Goal: Information Seeking & Learning: Learn about a topic

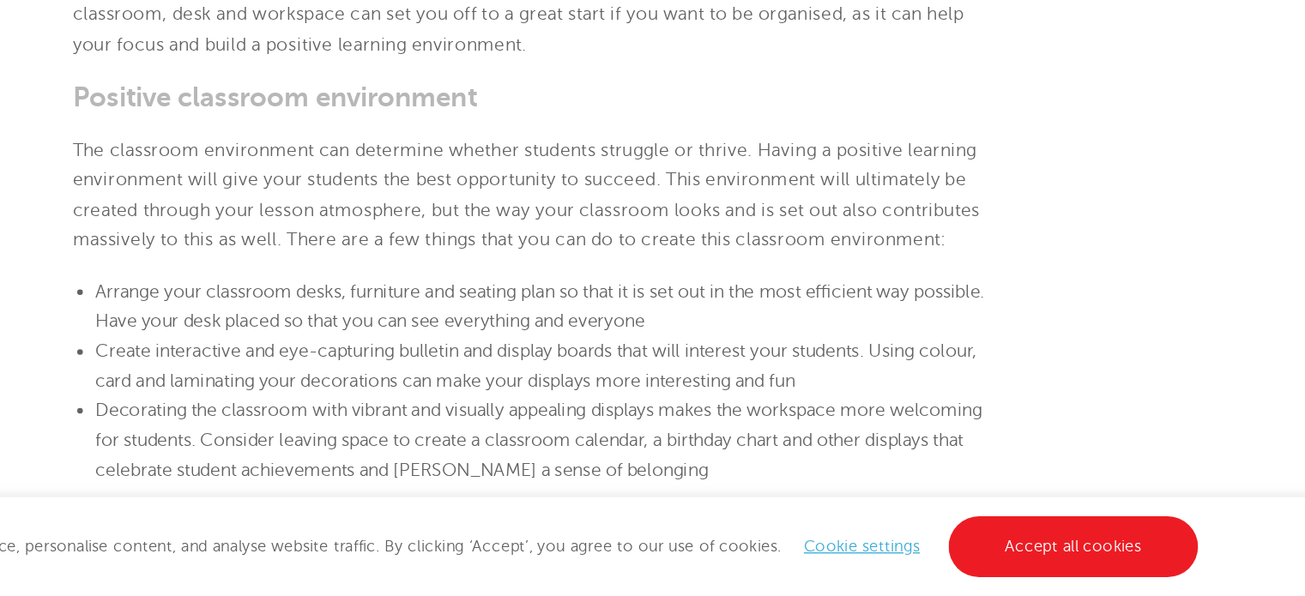
scroll to position [659, 0]
click at [318, 217] on b "Positive classroom environment" at bounding box center [458, 216] width 308 height 24
click at [429, 218] on b "Positive classroom environment" at bounding box center [458, 216] width 308 height 24
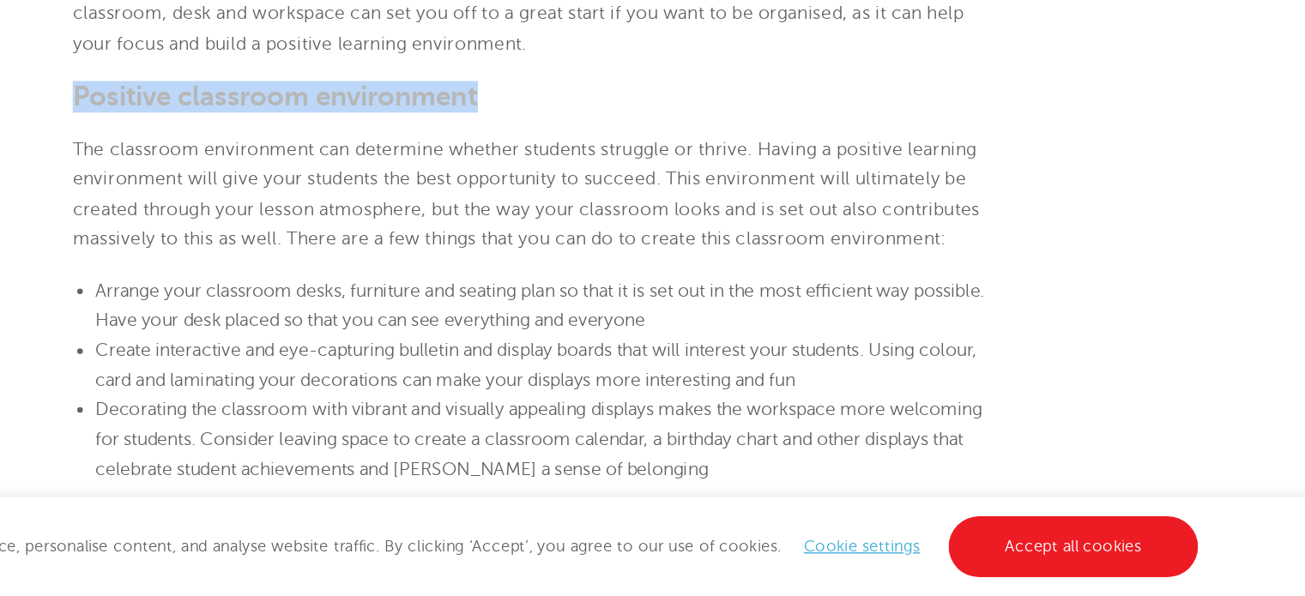
click at [429, 218] on b "Positive classroom environment" at bounding box center [458, 216] width 308 height 24
click at [539, 220] on b "Positive classroom environment" at bounding box center [458, 216] width 308 height 24
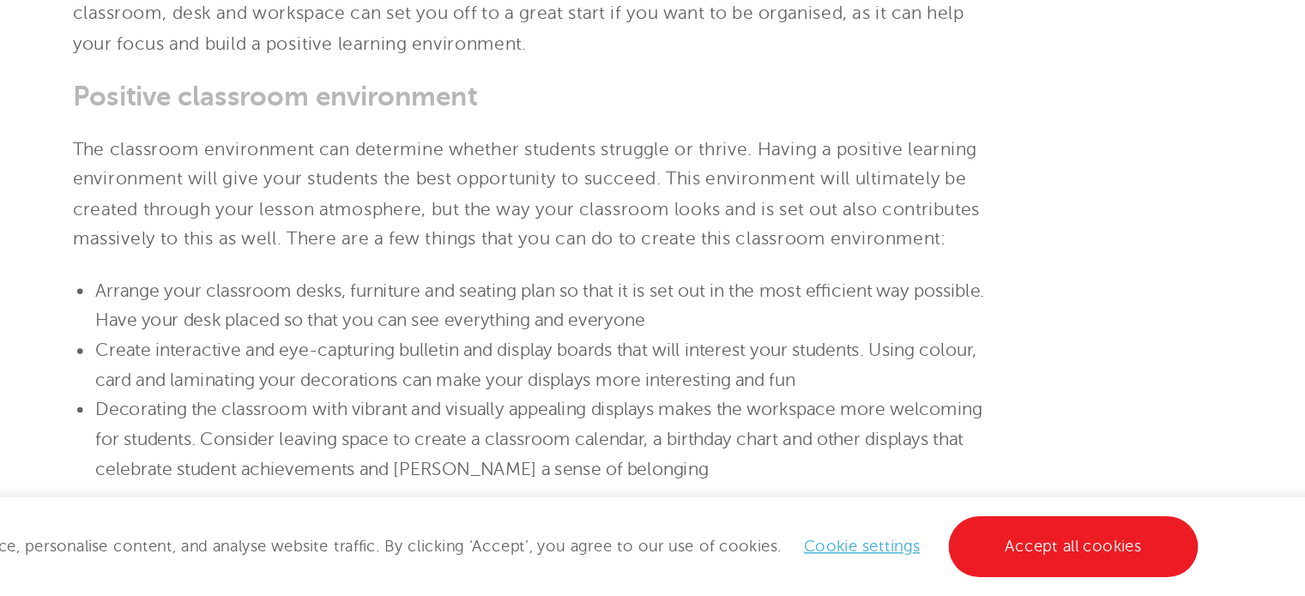
click at [539, 220] on b "Positive classroom environment" at bounding box center [458, 216] width 308 height 24
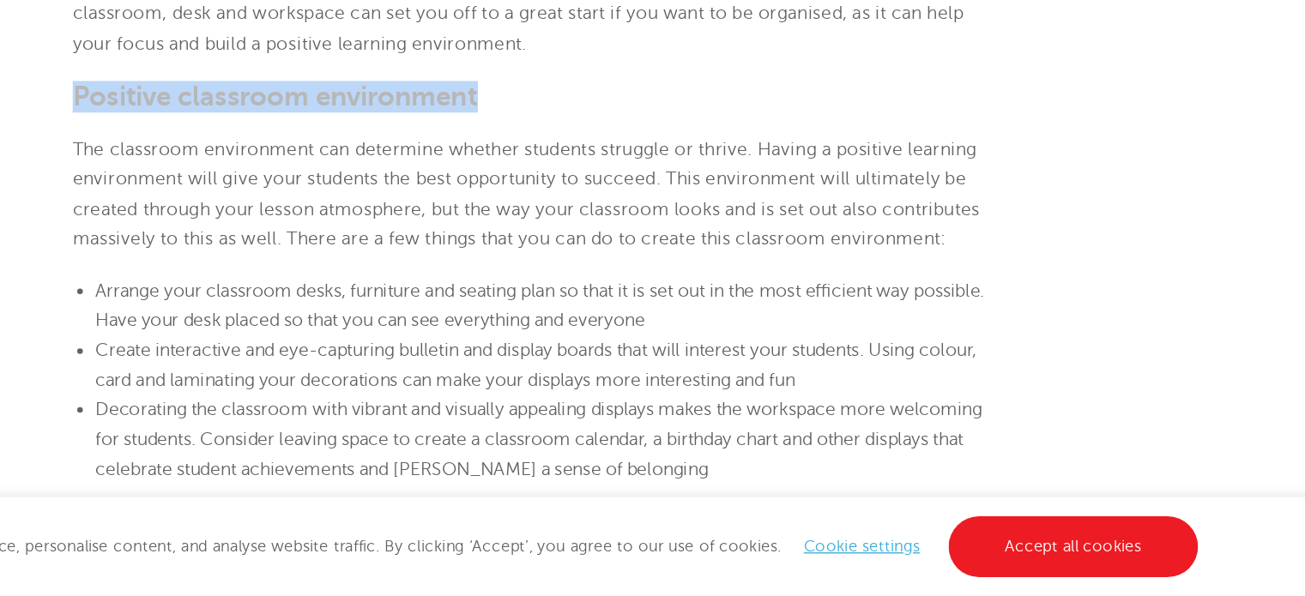
click at [539, 220] on b "Positive classroom environment" at bounding box center [458, 216] width 308 height 24
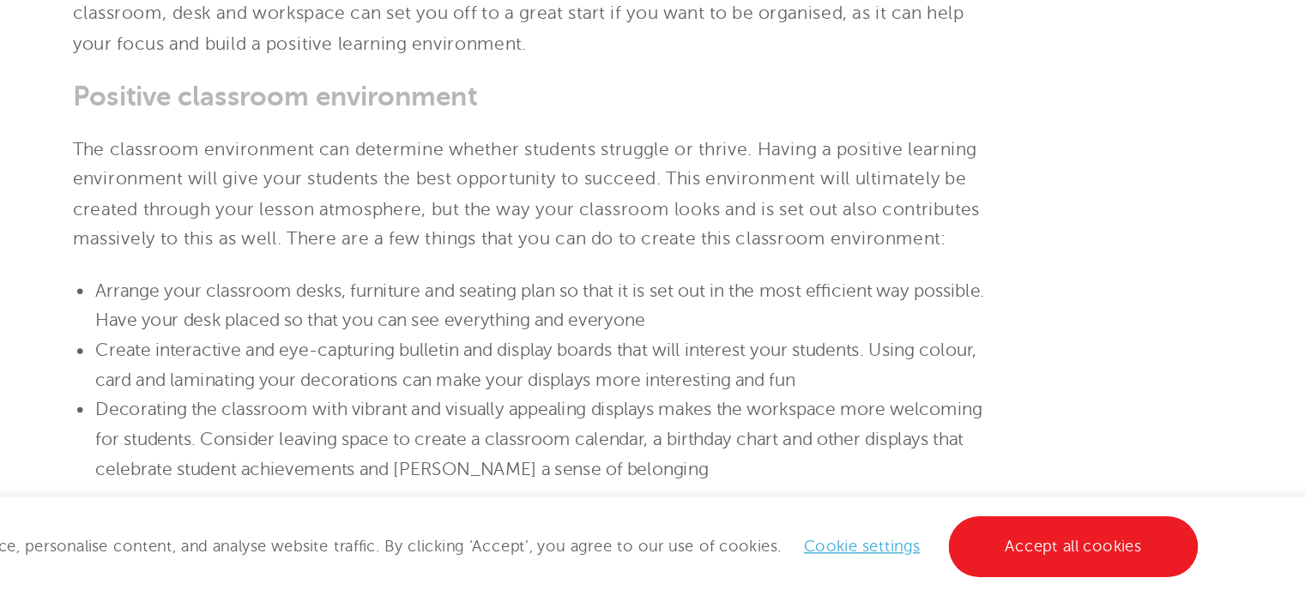
click at [312, 223] on b "Positive classroom environment" at bounding box center [458, 216] width 308 height 24
click at [409, 217] on b "Positive classroom environment" at bounding box center [458, 216] width 308 height 24
click at [521, 216] on b "Positive classroom environment" at bounding box center [458, 216] width 308 height 24
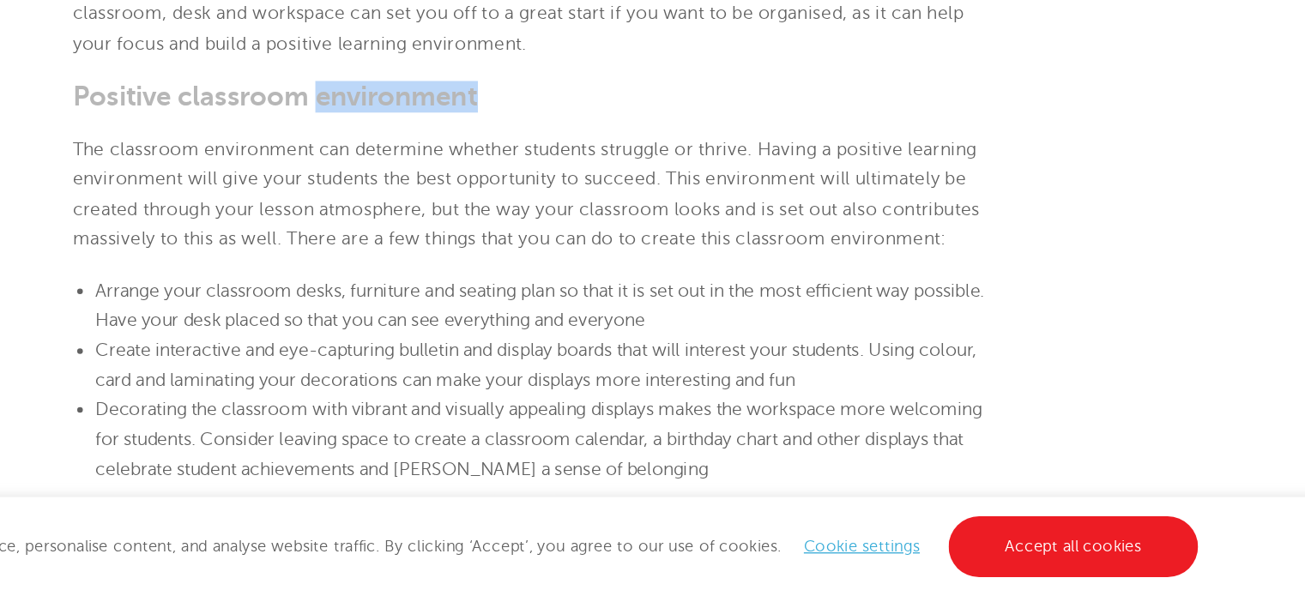
click at [521, 216] on b "Positive classroom environment" at bounding box center [458, 216] width 308 height 24
click at [433, 218] on b "Positive classroom environment" at bounding box center [458, 216] width 308 height 24
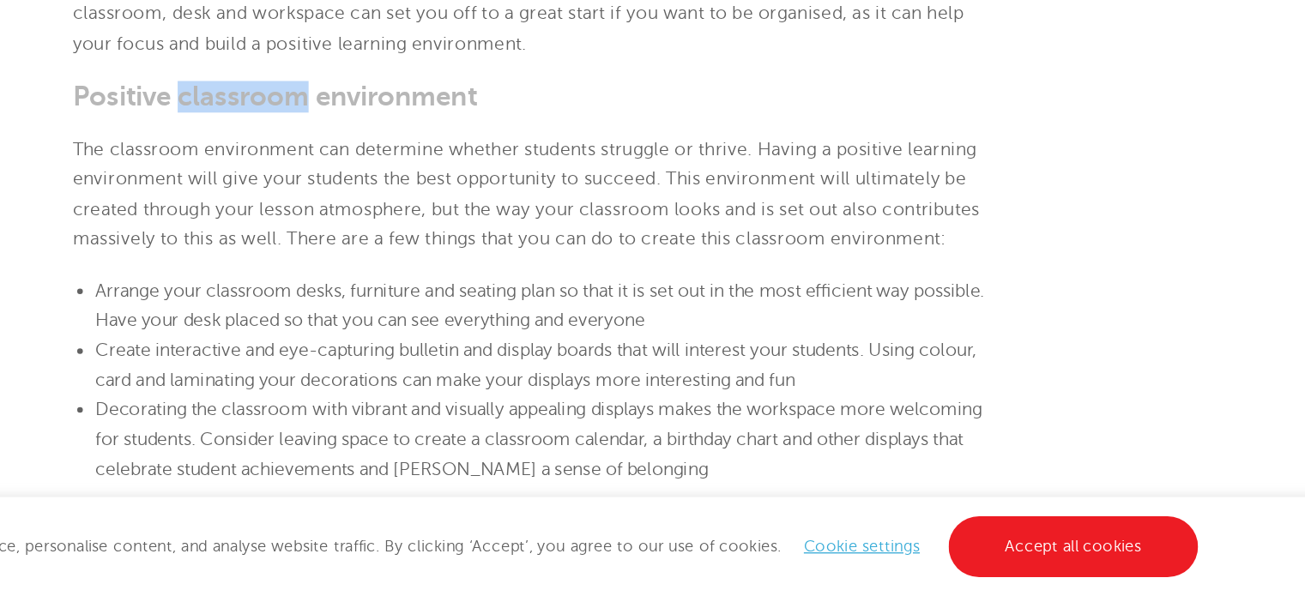
click at [433, 218] on b "Positive classroom environment" at bounding box center [458, 216] width 308 height 24
click at [343, 207] on b "Positive classroom environment" at bounding box center [458, 216] width 308 height 24
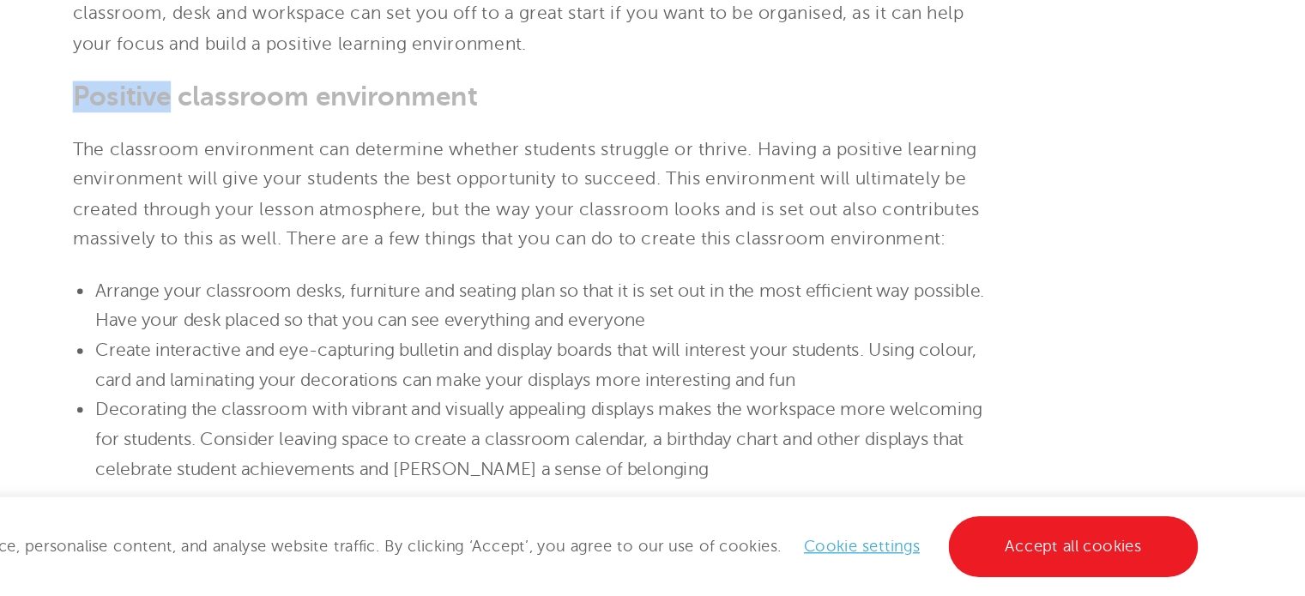
click at [343, 207] on b "Positive classroom environment" at bounding box center [458, 216] width 308 height 24
click at [421, 220] on b "Positive classroom environment" at bounding box center [458, 216] width 308 height 24
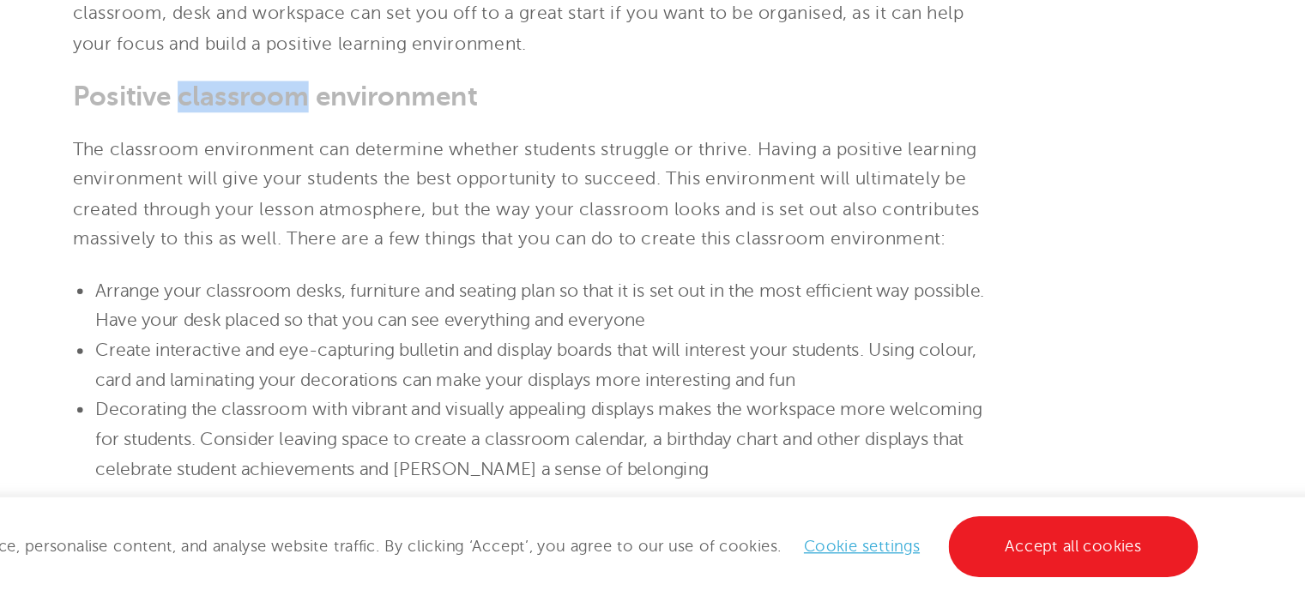
click at [421, 220] on b "Positive classroom environment" at bounding box center [458, 216] width 308 height 24
click at [526, 222] on b "Positive classroom environment" at bounding box center [458, 216] width 308 height 24
drag, startPoint x: 526, startPoint y: 222, endPoint x: 446, endPoint y: 219, distance: 79.9
click at [446, 219] on b "Positive classroom environment" at bounding box center [458, 216] width 308 height 24
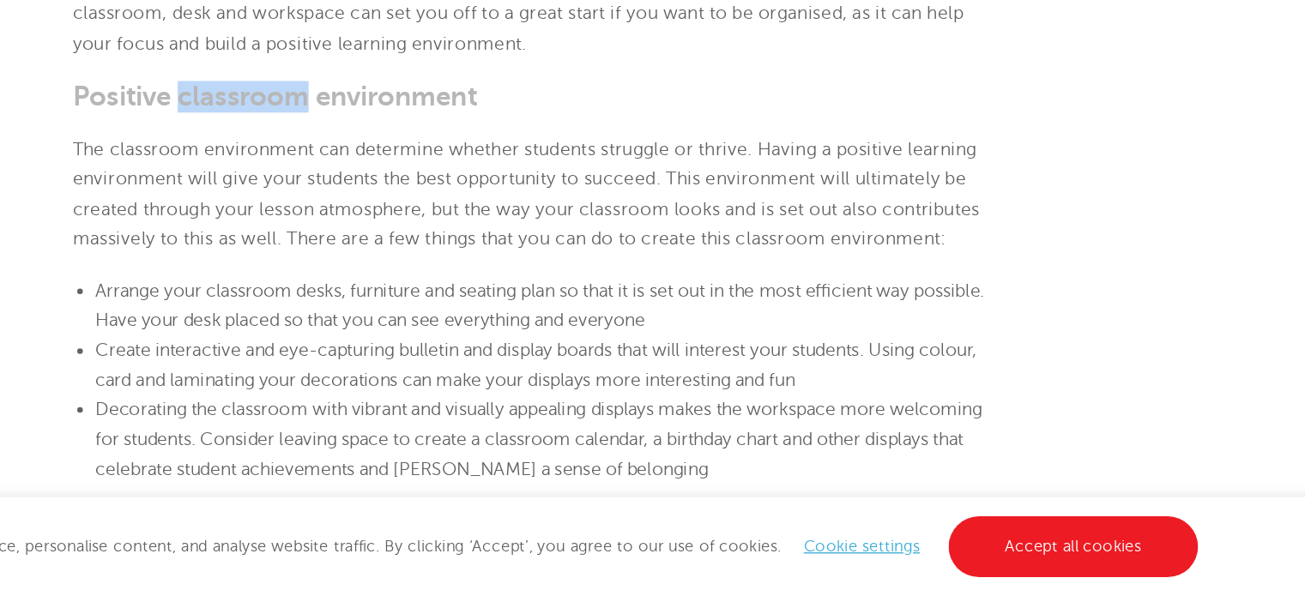
click at [446, 219] on b "Positive classroom environment" at bounding box center [458, 216] width 308 height 24
click at [354, 220] on b "Positive classroom environment" at bounding box center [458, 216] width 308 height 24
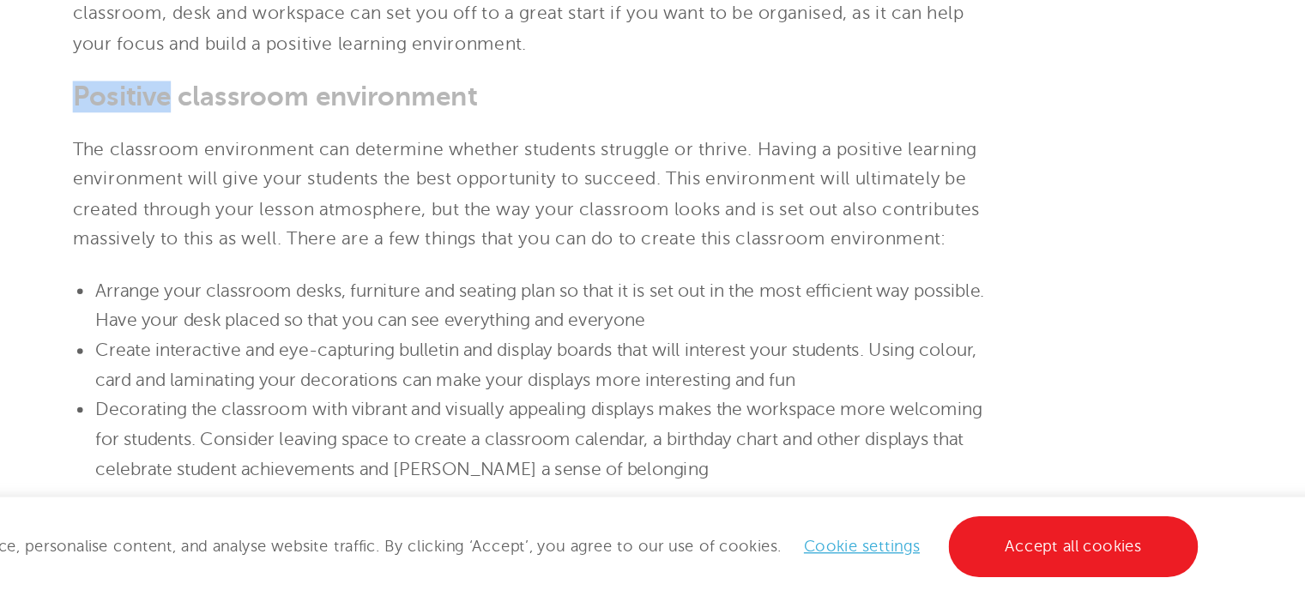
click at [354, 220] on b "Positive classroom environment" at bounding box center [458, 216] width 308 height 24
click at [389, 261] on span "The classroom environment can determine whether students struggle or thrive. Ha…" at bounding box center [649, 290] width 690 height 83
click at [322, 256] on span "The classroom environment can determine whether students struggle or thrive. Ha…" at bounding box center [649, 290] width 690 height 83
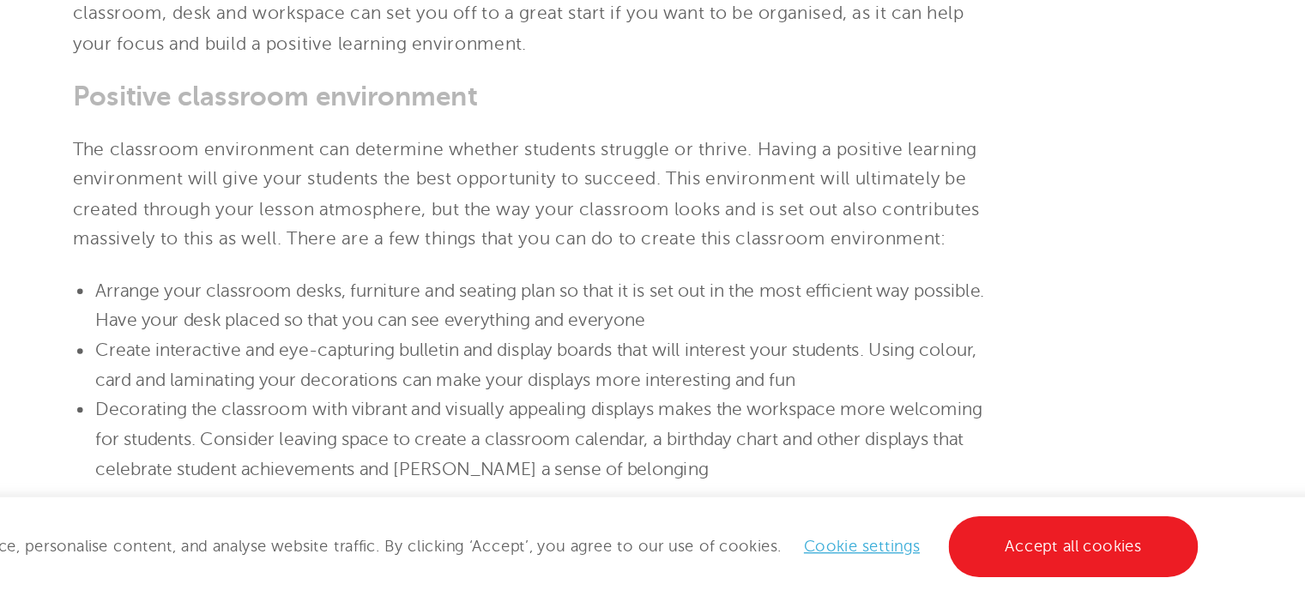
click at [432, 263] on span "The classroom environment can determine whether students struggle or thrive. Ha…" at bounding box center [649, 290] width 690 height 83
click at [504, 256] on span "The classroom environment can determine whether students struggle or thrive. Ha…" at bounding box center [649, 290] width 690 height 83
click at [546, 256] on span "The classroom environment can determine whether students struggle or thrive. Ha…" at bounding box center [649, 290] width 690 height 83
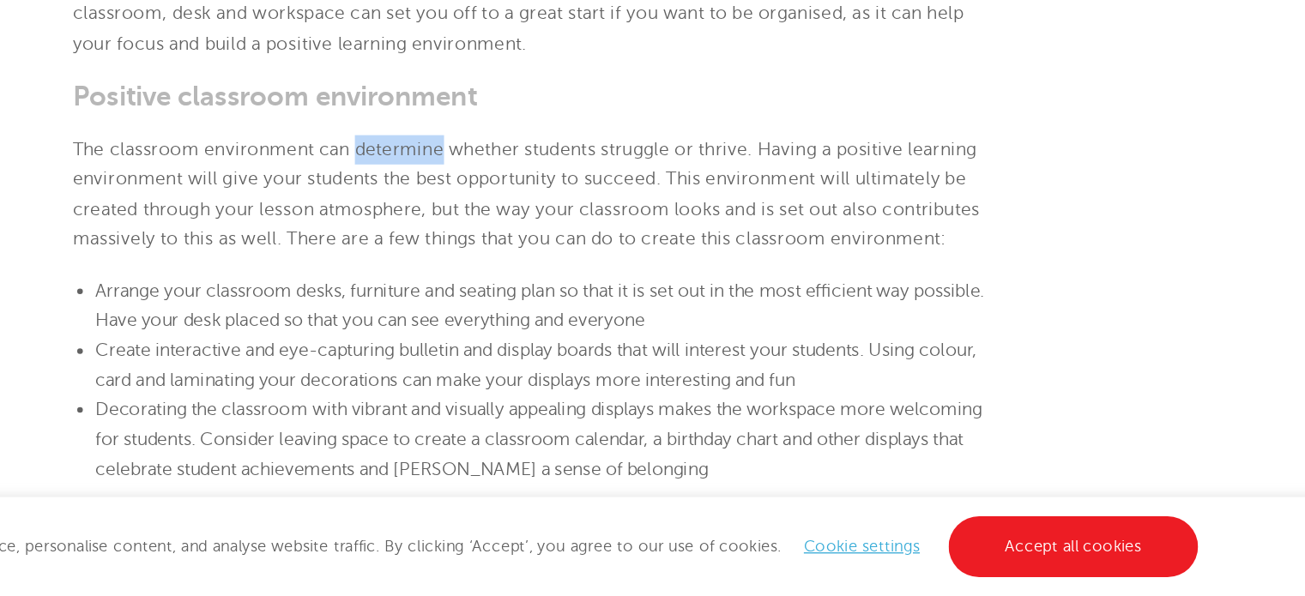
click at [546, 256] on span "The classroom environment can determine whether students struggle or thrive. Ha…" at bounding box center [649, 290] width 690 height 83
click at [607, 251] on span "The classroom environment can determine whether students struggle or thrive. Ha…" at bounding box center [649, 290] width 690 height 83
click at [523, 335] on p "The classroom environment can determine whether students struggle or thrive. Ha…" at bounding box center [653, 290] width 698 height 90
